Goal: Transaction & Acquisition: Subscribe to service/newsletter

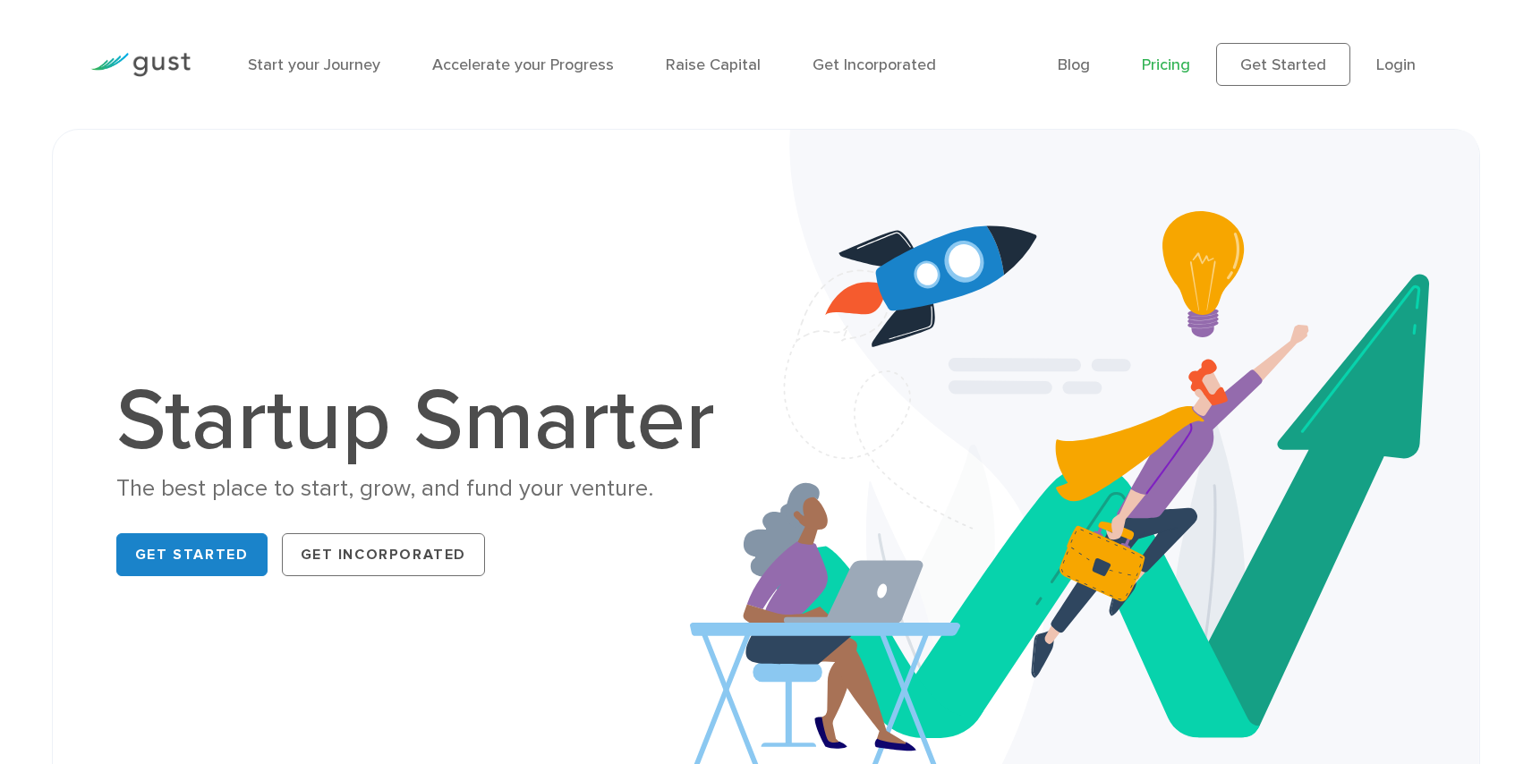
click at [1161, 64] on link "Pricing" at bounding box center [1166, 64] width 48 height 19
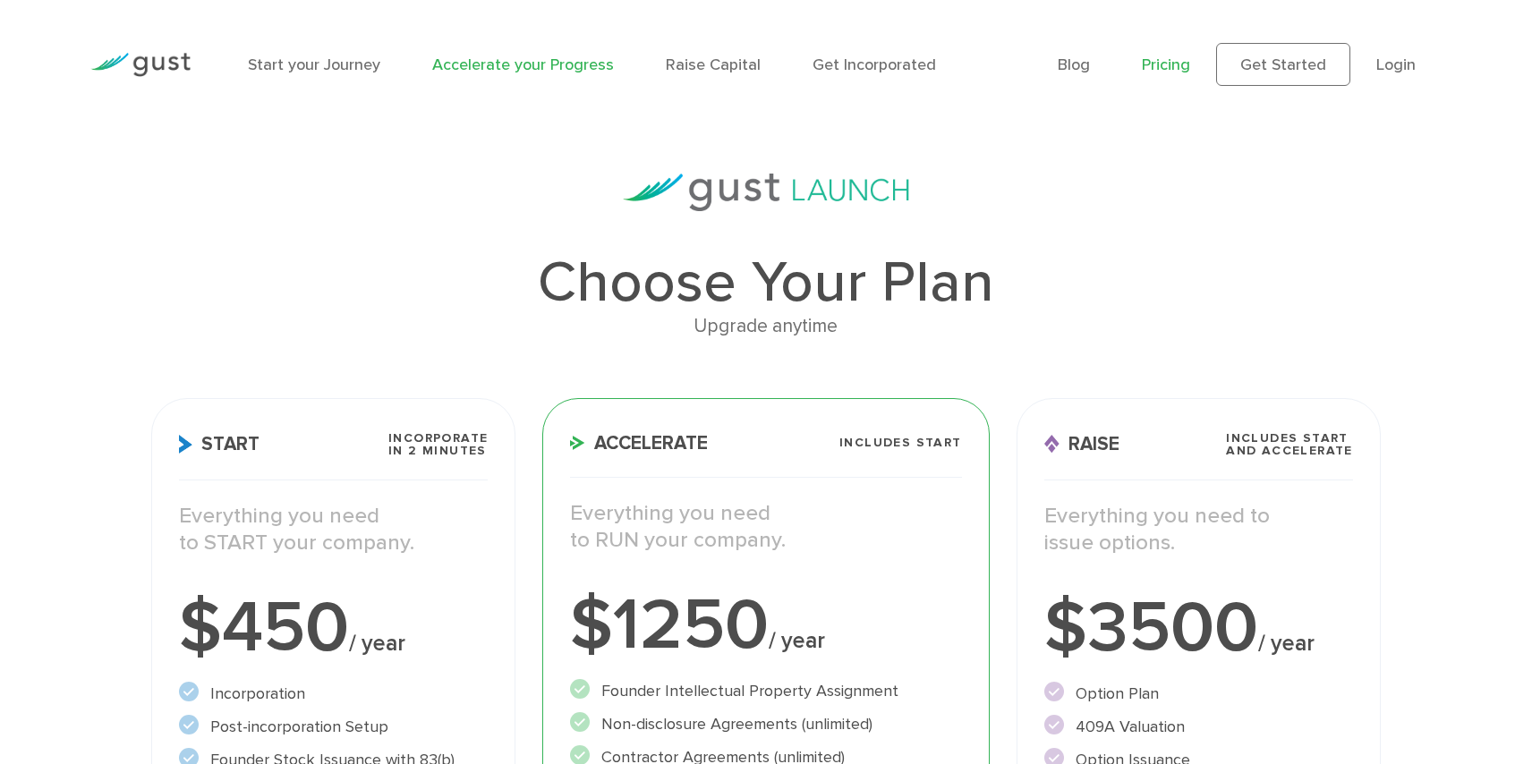
click at [503, 63] on link "Accelerate your Progress" at bounding box center [523, 64] width 182 height 19
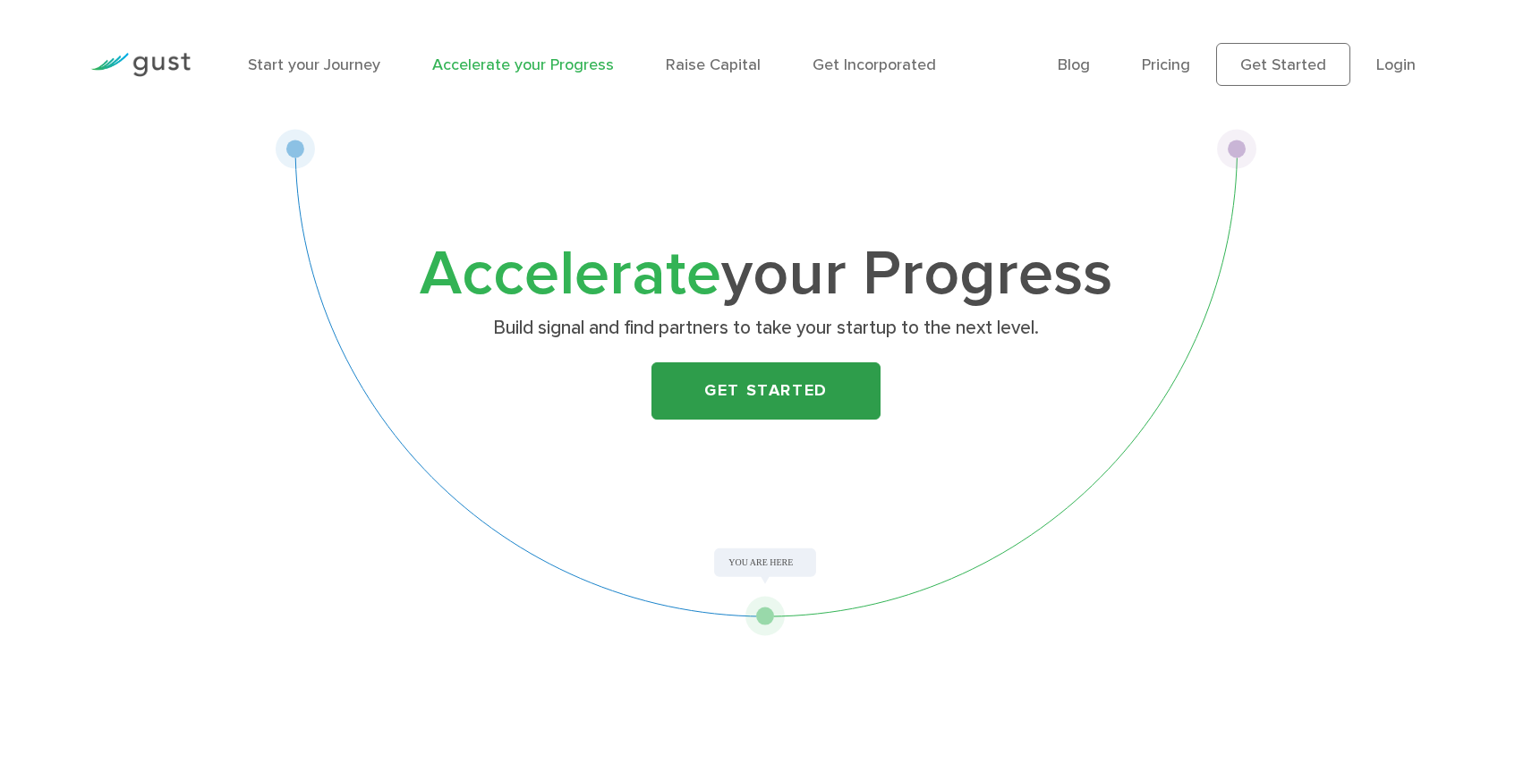
click at [695, 387] on link "Get Started" at bounding box center [766, 390] width 229 height 57
click at [1157, 64] on link "Pricing" at bounding box center [1166, 64] width 48 height 19
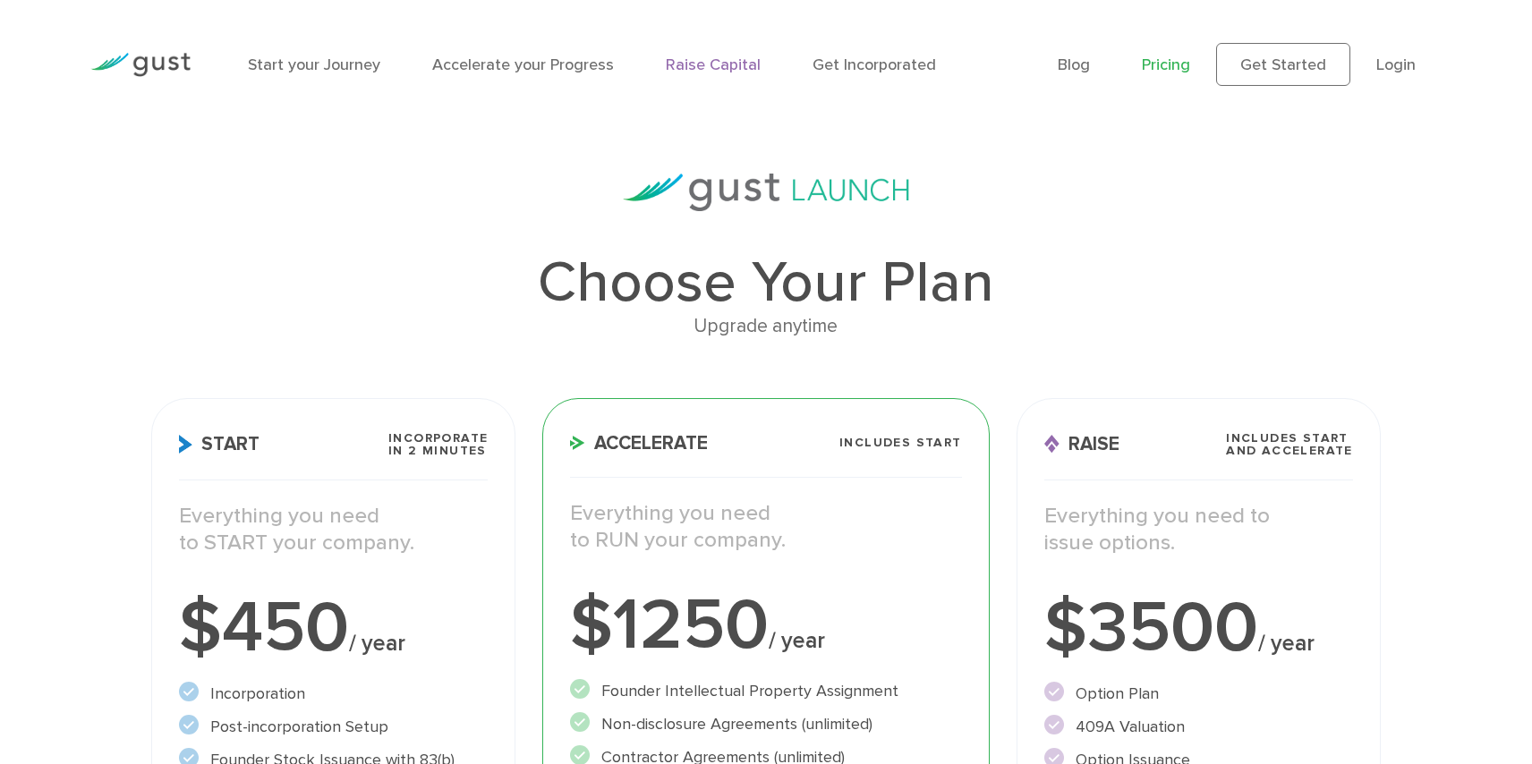
click at [670, 68] on link "Raise Capital" at bounding box center [713, 64] width 95 height 19
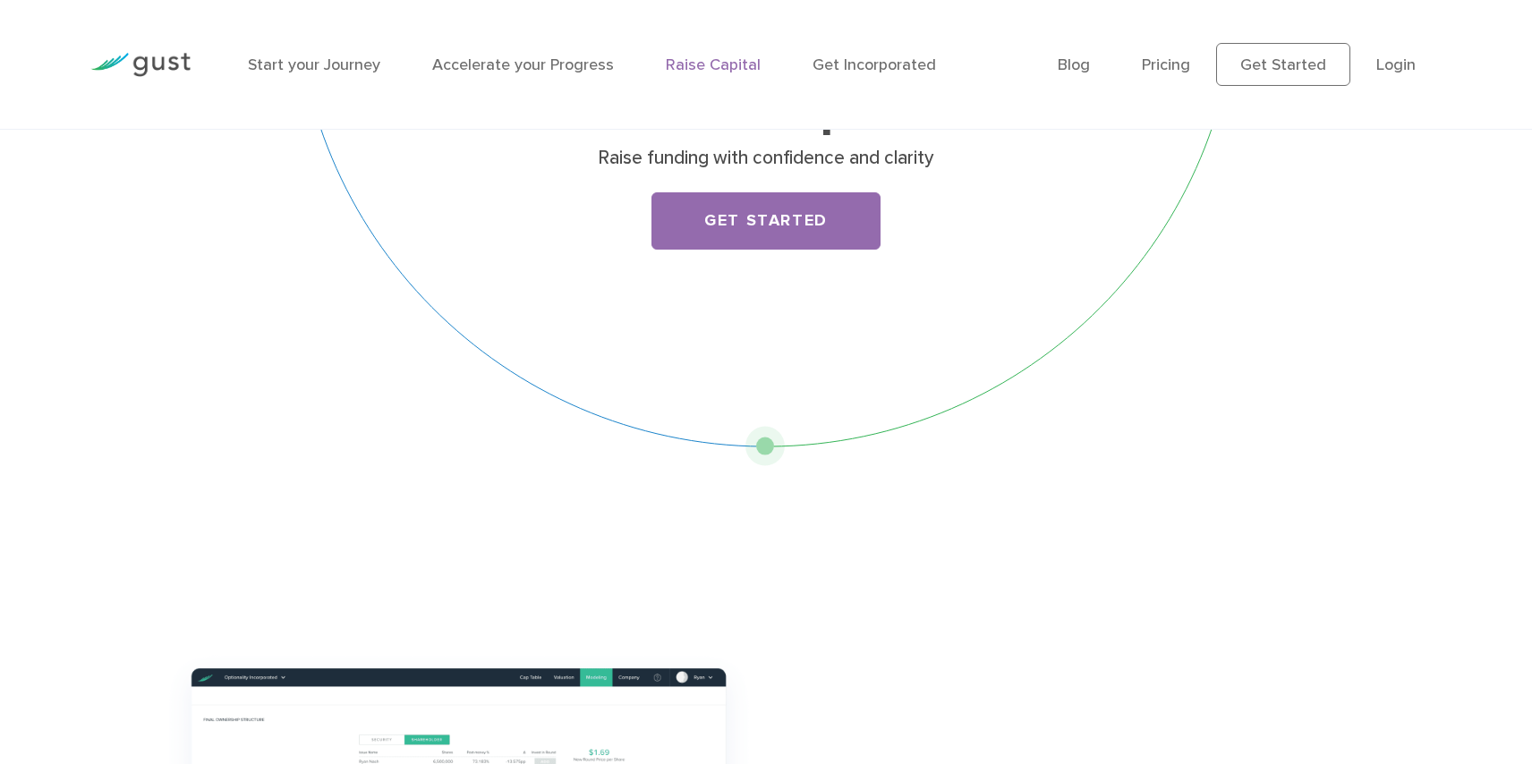
scroll to position [59, 0]
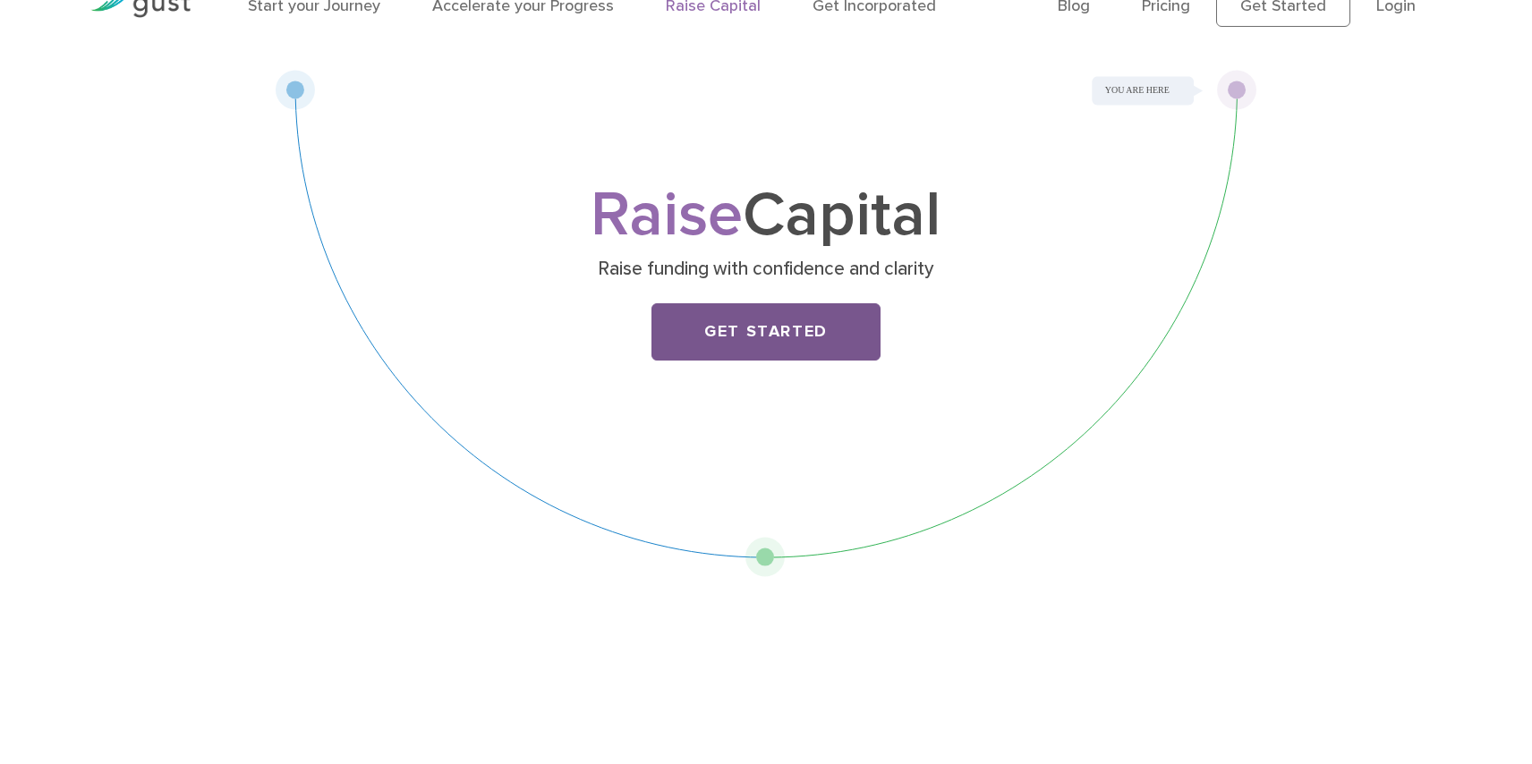
click at [866, 326] on link "Get Started" at bounding box center [766, 331] width 229 height 57
